Goal: Find specific page/section: Find specific page/section

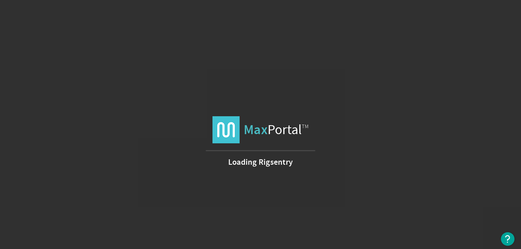
click at [354, 229] on div "Max Portal TM Loading Rigsentry" at bounding box center [260, 124] width 521 height 249
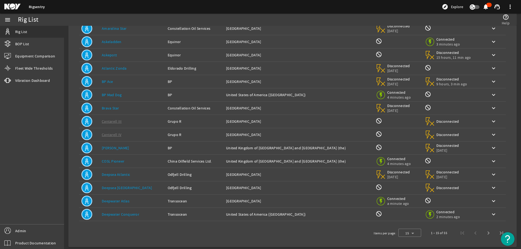
scroll to position [51, 0]
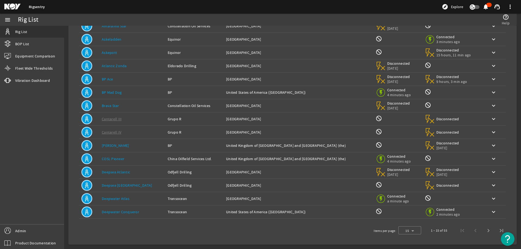
click at [115, 197] on link "Deepwater Atlas" at bounding box center [116, 198] width 28 height 5
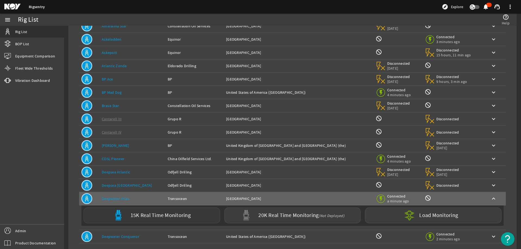
click at [133, 217] on label "15K Real Time Monitoring" at bounding box center [160, 216] width 60 height 6
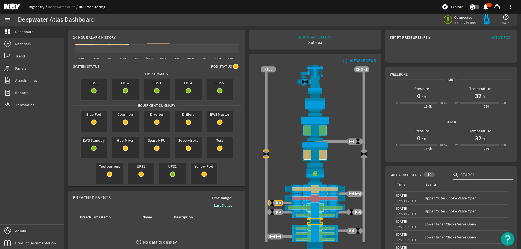
click at [31, 5] on link "Rigsentry" at bounding box center [38, 6] width 19 height 5
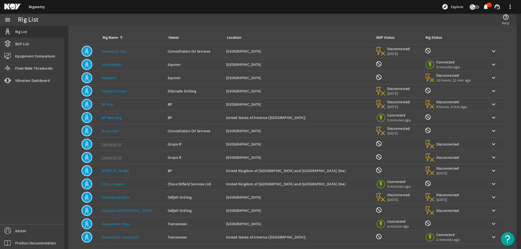
scroll to position [51, 0]
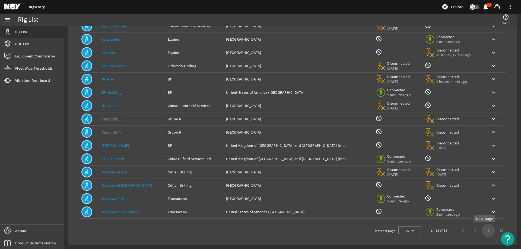
click at [482, 230] on span "Next page" at bounding box center [487, 230] width 13 height 13
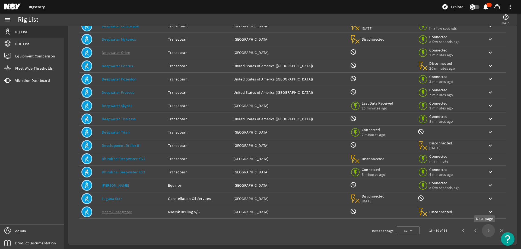
click at [484, 230] on span "Next page" at bounding box center [487, 230] width 13 height 13
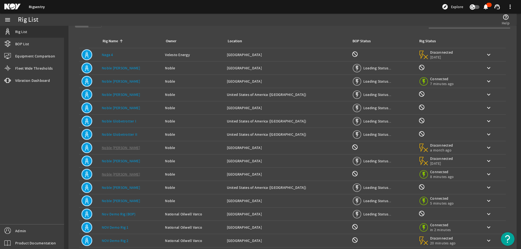
scroll to position [0, 0]
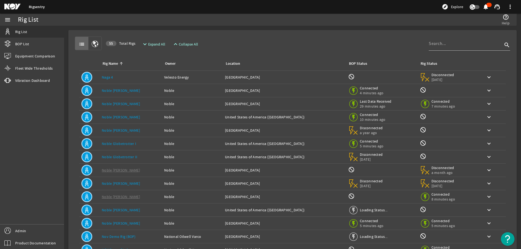
click at [244, 37] on div "list 55 Total Rigs expand_more Expand All expand_less Collapse All search" at bounding box center [292, 44] width 435 height 14
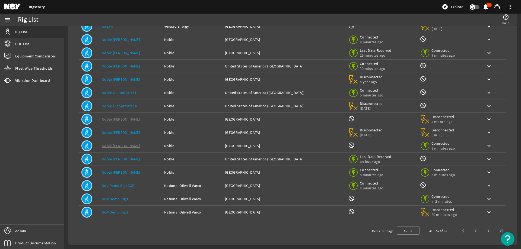
scroll to position [51, 0]
click at [483, 234] on span "Next page" at bounding box center [487, 230] width 13 height 13
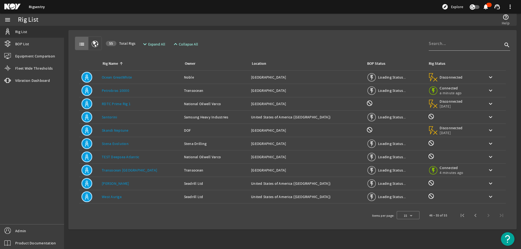
scroll to position [0, 0]
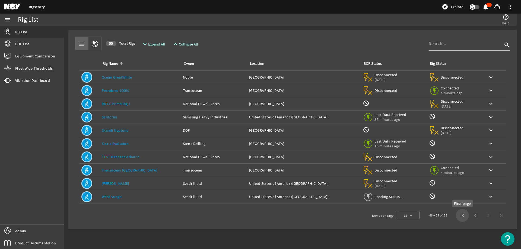
click at [461, 215] on span "First page" at bounding box center [461, 215] width 13 height 13
